Goal: Answer question/provide support: Share knowledge or assist other users

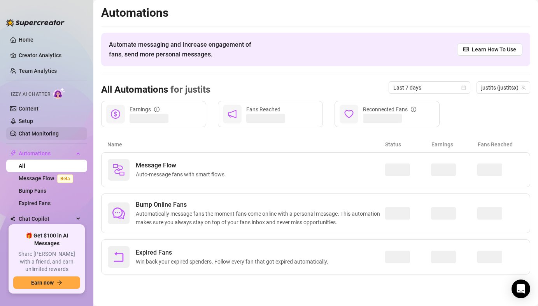
click at [59, 132] on link "Chat Monitoring" at bounding box center [39, 133] width 40 height 6
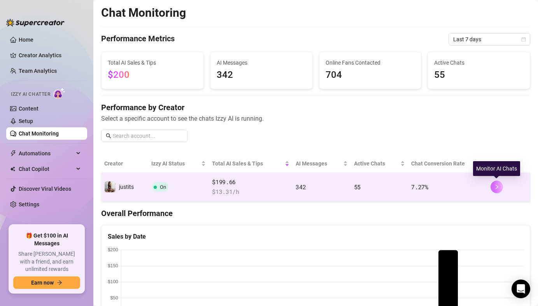
click at [494, 187] on icon "right" at bounding box center [496, 186] width 5 height 5
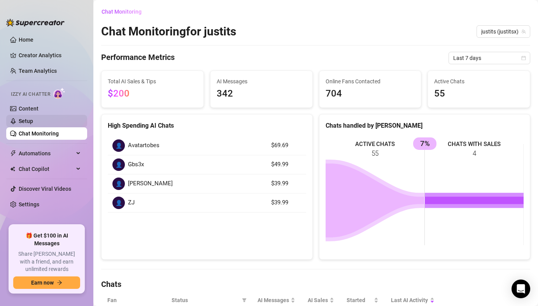
click at [33, 122] on link "Setup" at bounding box center [26, 121] width 14 height 6
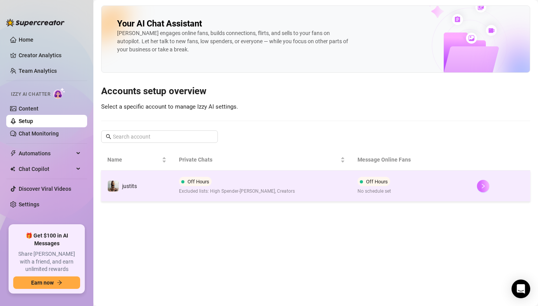
click at [485, 183] on button "button" at bounding box center [483, 186] width 12 height 12
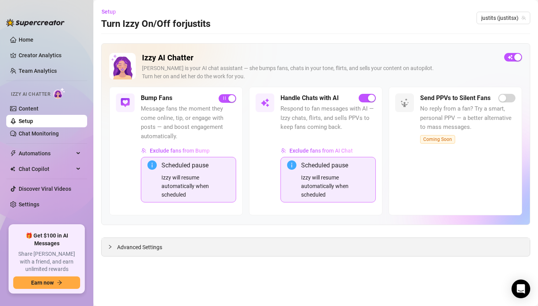
click at [112, 247] on icon "collapsed" at bounding box center [110, 246] width 5 height 5
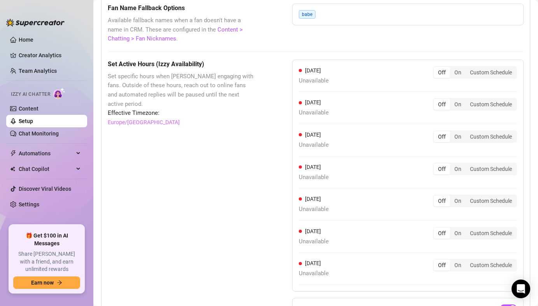
scroll to position [711, 0]
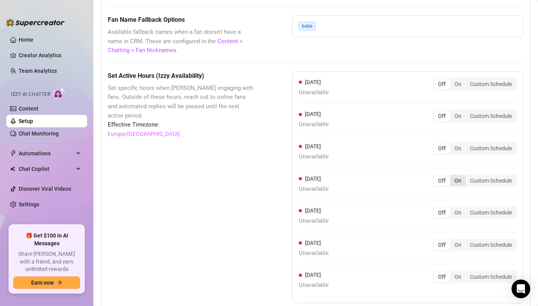
click at [452, 181] on div "On" at bounding box center [458, 180] width 16 height 11
click at [452, 176] on input "On" at bounding box center [452, 176] width 0 height 0
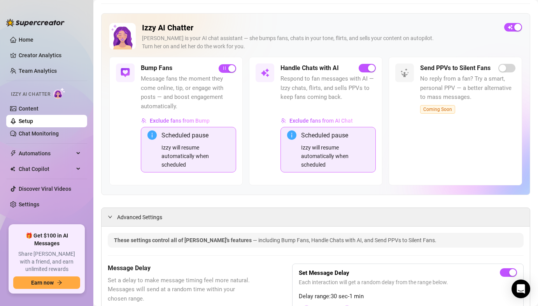
scroll to position [0, 0]
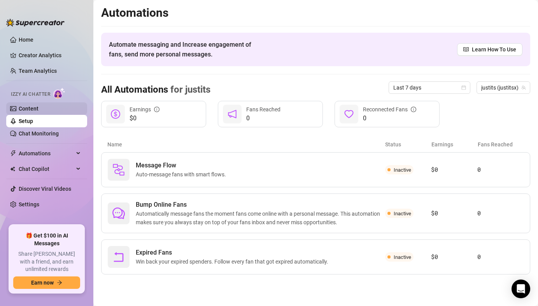
click at [39, 107] on link "Content" at bounding box center [29, 109] width 20 height 6
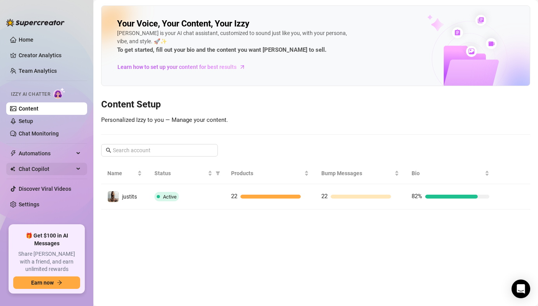
click at [52, 168] on span "Chat Copilot" at bounding box center [46, 169] width 55 height 12
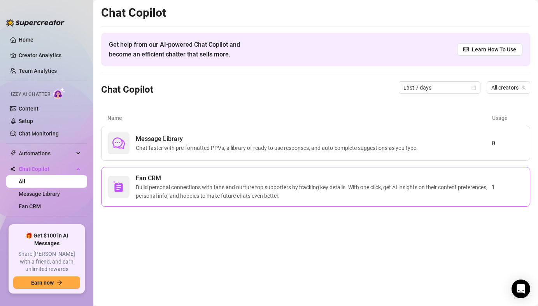
click at [470, 197] on span "Build personal connections with fans and nurture top supporters by tracking key…" at bounding box center [314, 191] width 356 height 17
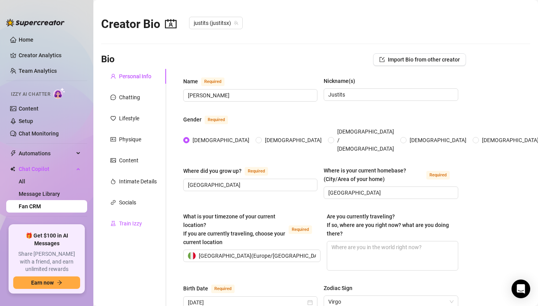
click at [115, 223] on icon "experiment" at bounding box center [113, 223] width 5 height 5
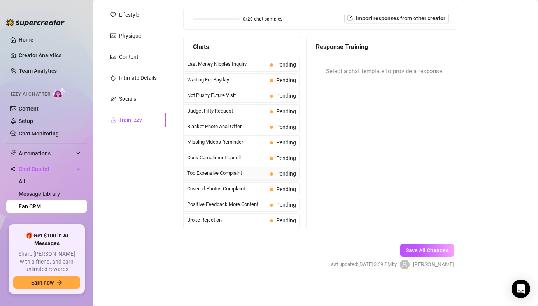
click at [229, 174] on span "Too Expensive Complaint" at bounding box center [227, 173] width 80 height 8
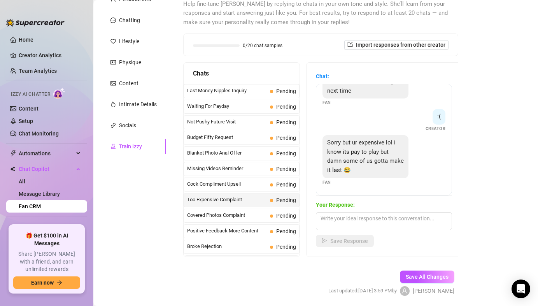
scroll to position [77, 0]
click at [364, 223] on textarea at bounding box center [384, 222] width 136 height 18
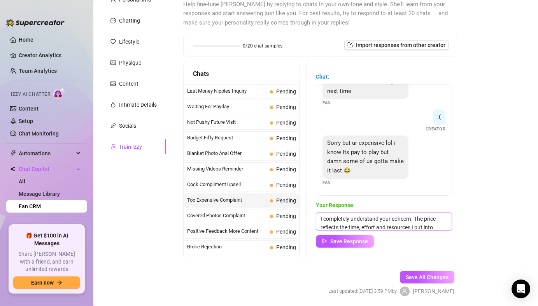
scroll to position [12, 0]
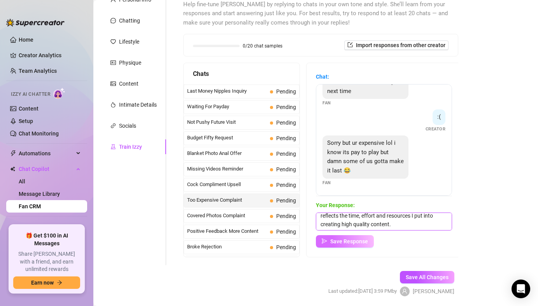
type textarea "I completely understand your concern. The price reflects the time, effort and r…"
click at [366, 244] on button "Save Response" at bounding box center [345, 241] width 58 height 12
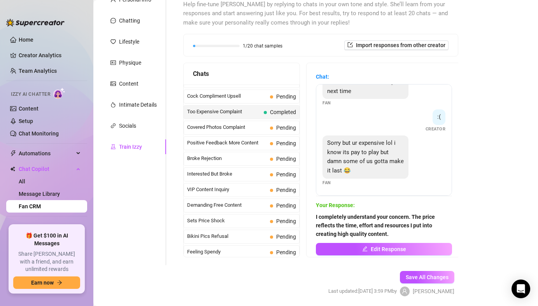
scroll to position [89, 0]
click at [267, 144] on span "Positive Feedback More Content" at bounding box center [227, 142] width 80 height 8
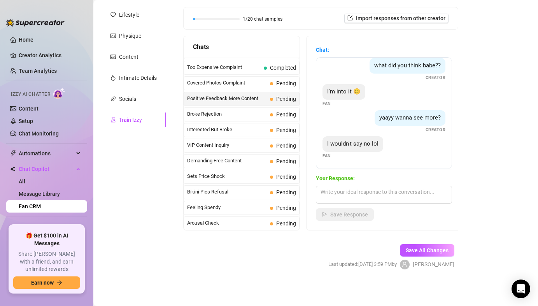
scroll to position [107, 0]
click at [233, 130] on span "Interested But Broke" at bounding box center [227, 129] width 80 height 8
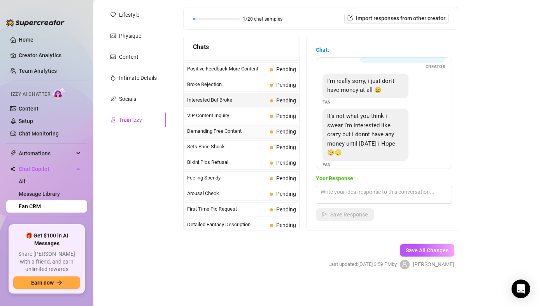
scroll to position [138, 0]
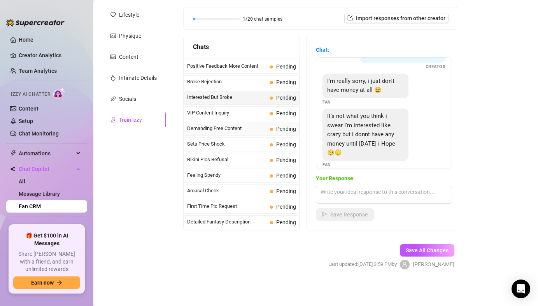
click at [243, 127] on span "Demanding Free Content" at bounding box center [227, 129] width 80 height 8
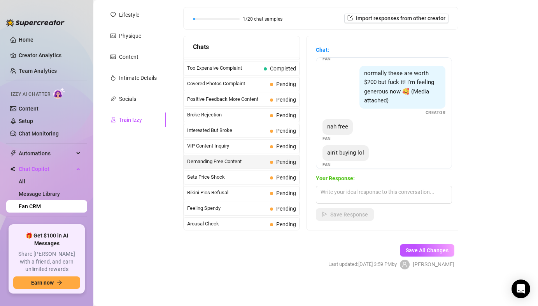
scroll to position [0, 0]
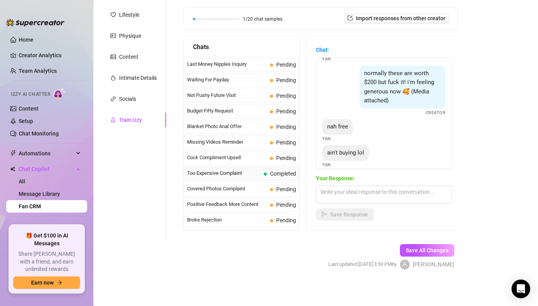
click at [207, 174] on span "Too Expensive Complaint" at bounding box center [224, 173] width 74 height 8
